Goal: Information Seeking & Learning: Find specific page/section

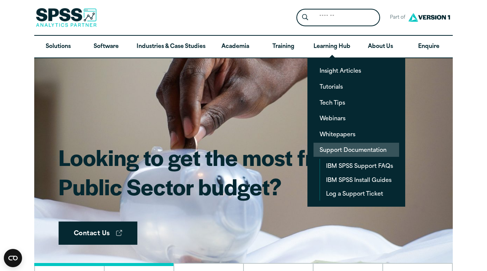
click at [338, 150] on link "Support Documentation" at bounding box center [357, 150] width 86 height 14
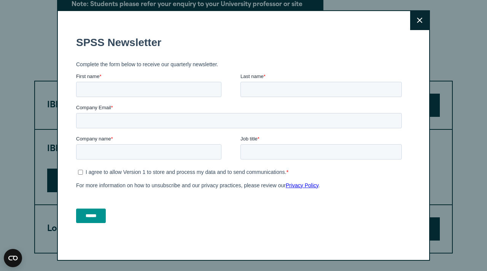
scroll to position [342, 0]
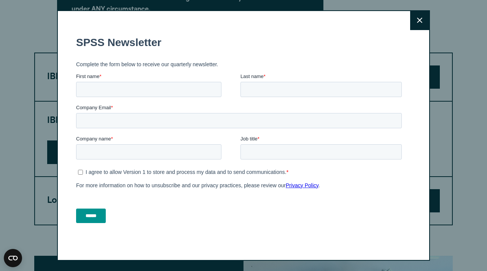
click at [421, 20] on icon at bounding box center [419, 20] width 5 height 5
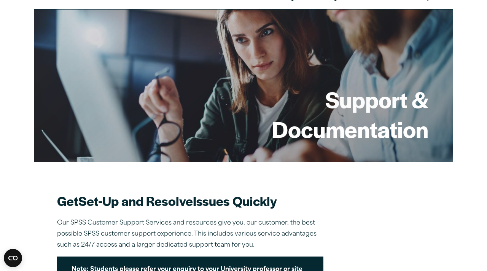
scroll to position [0, 0]
